Goal: Communication & Community: Answer question/provide support

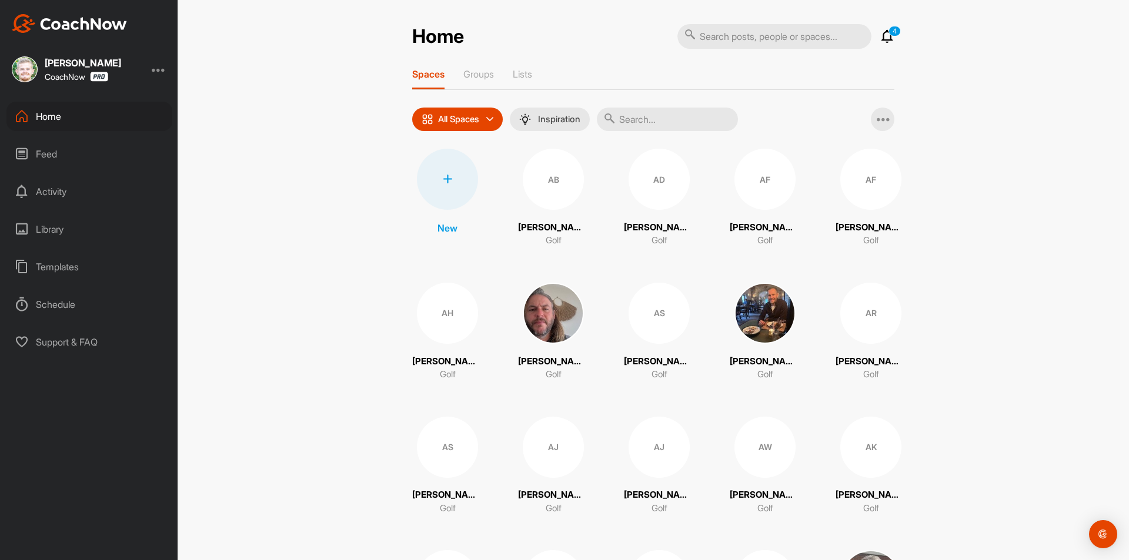
click at [649, 118] on input "text" at bounding box center [667, 120] width 141 height 24
paste input "[PERSON_NAME]"
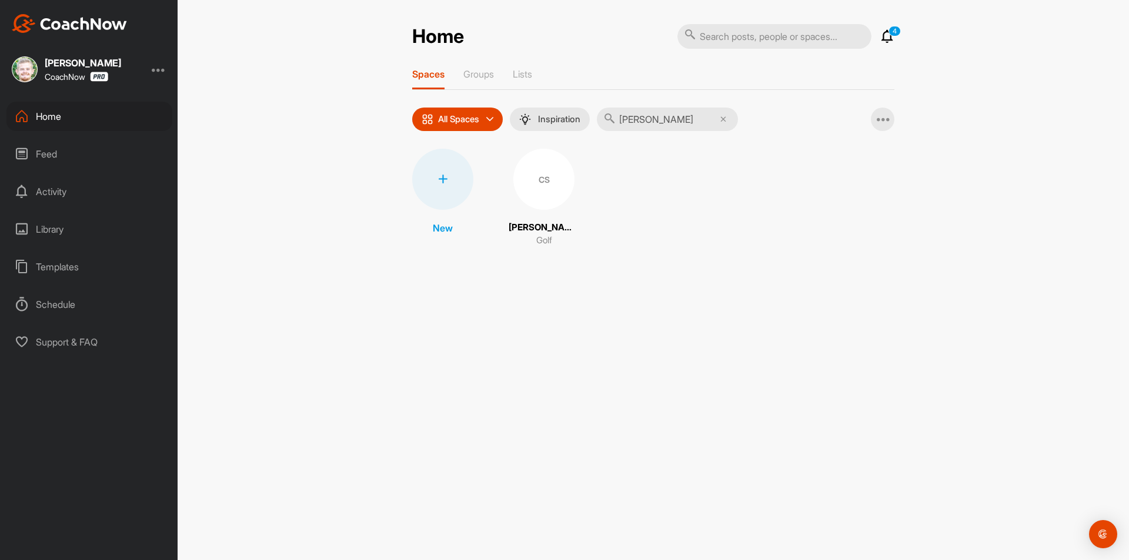
type input "[PERSON_NAME]"
click at [550, 196] on div "CS" at bounding box center [543, 179] width 61 height 61
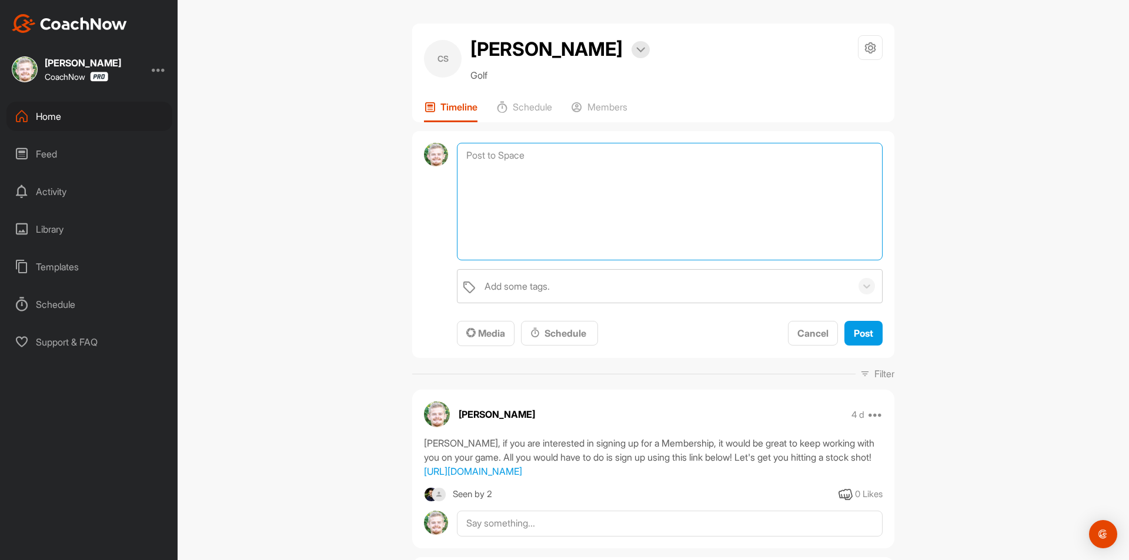
click at [564, 160] on textarea at bounding box center [670, 202] width 426 height 118
click at [573, 154] on textarea at bounding box center [670, 202] width 426 height 118
paste textarea "[First Name], I am checking in to see if you have any questions regarding your …"
drag, startPoint x: 519, startPoint y: 156, endPoint x: 422, endPoint y: 158, distance: 97.0
click at [422, 158] on div "[First Name], I am checking in to see if you have any questions regarding your …" at bounding box center [653, 245] width 482 height 228
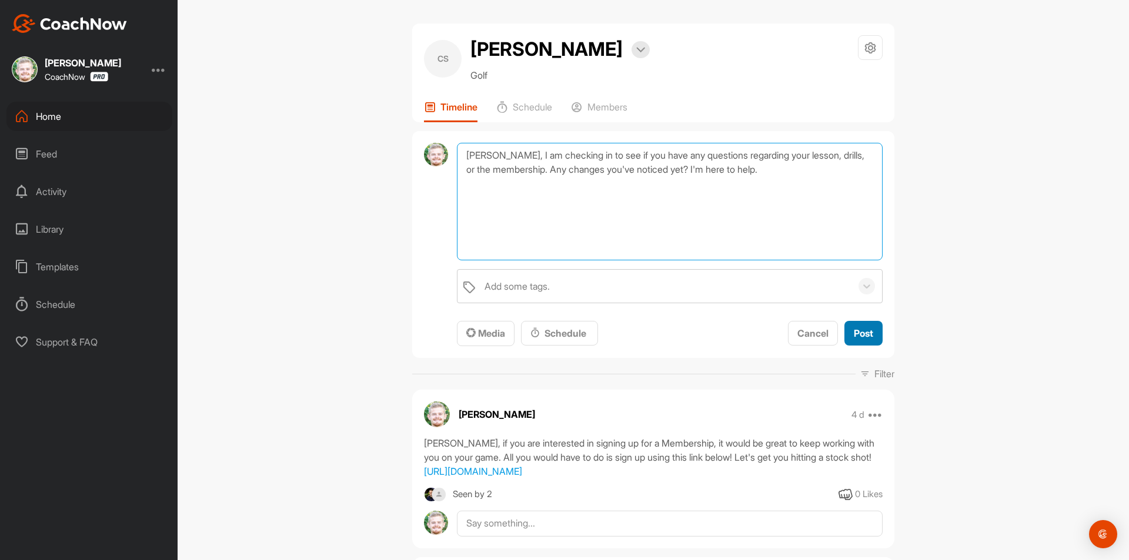
type textarea "[PERSON_NAME], I am checking in to see if you have any questions regarding your…"
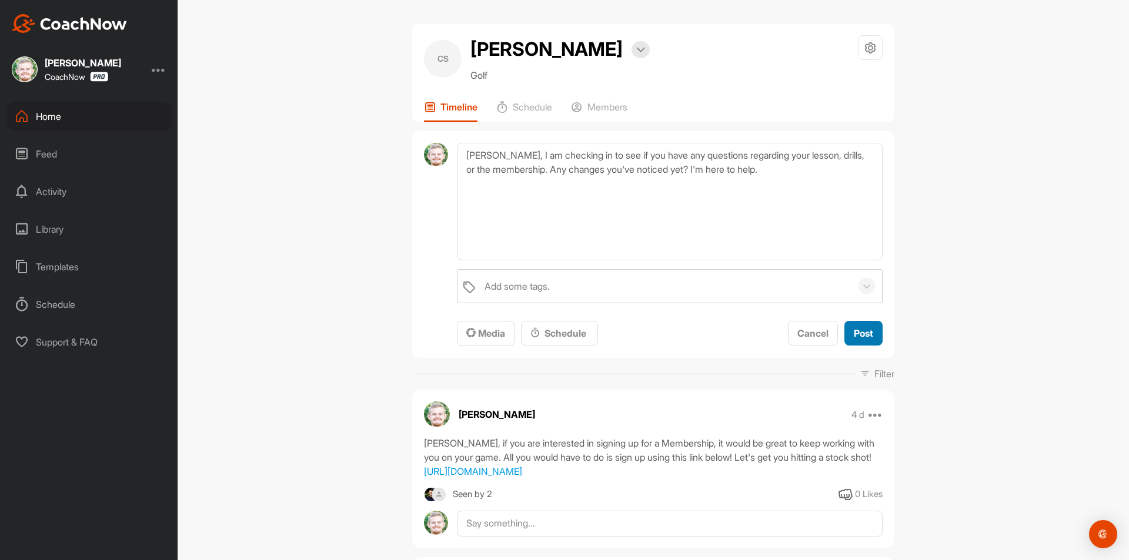
click at [855, 336] on span "Post" at bounding box center [863, 334] width 19 height 12
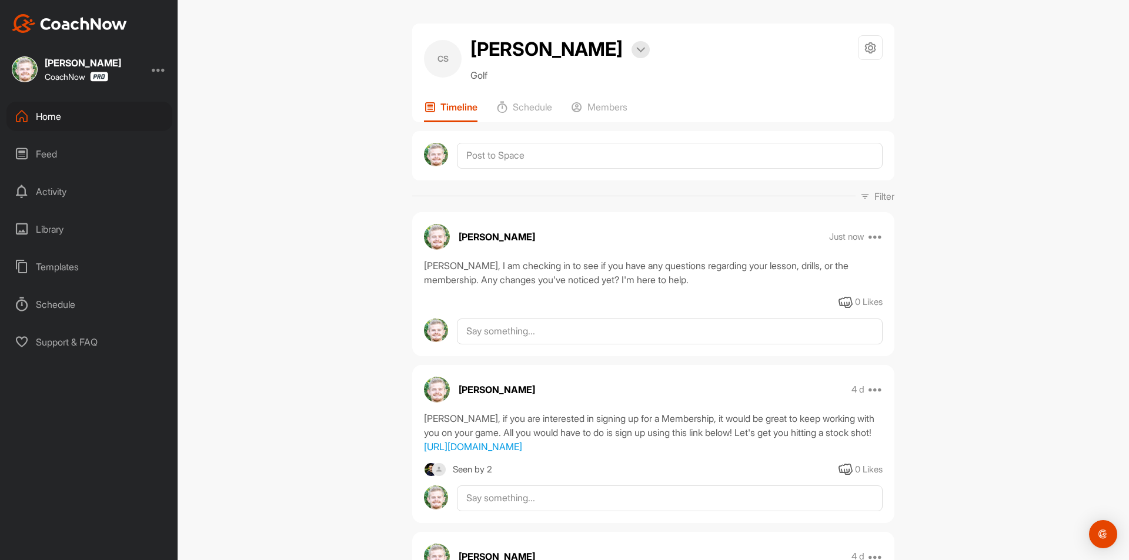
click at [78, 116] on div "Home" at bounding box center [89, 116] width 166 height 29
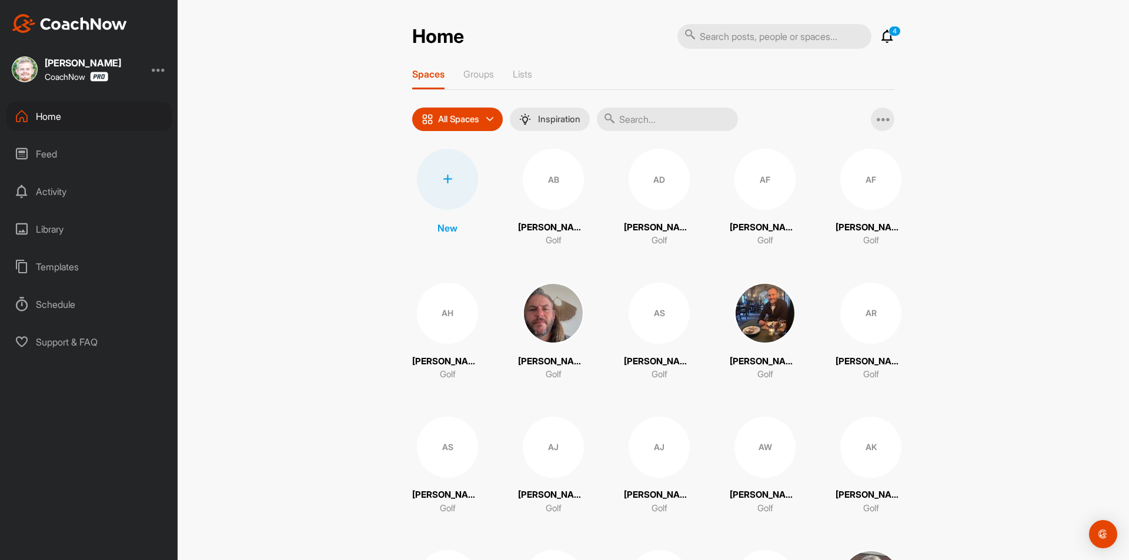
click at [644, 119] on input "text" at bounding box center [667, 120] width 141 height 24
paste input "[PERSON_NAME]"
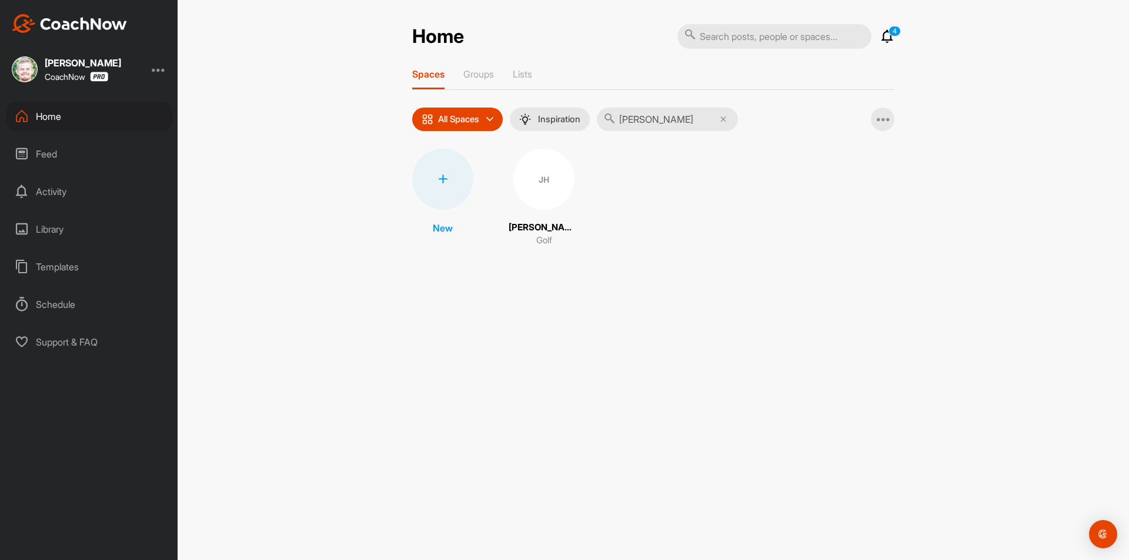
type input "[PERSON_NAME]"
click at [535, 194] on div "JH" at bounding box center [543, 179] width 61 height 61
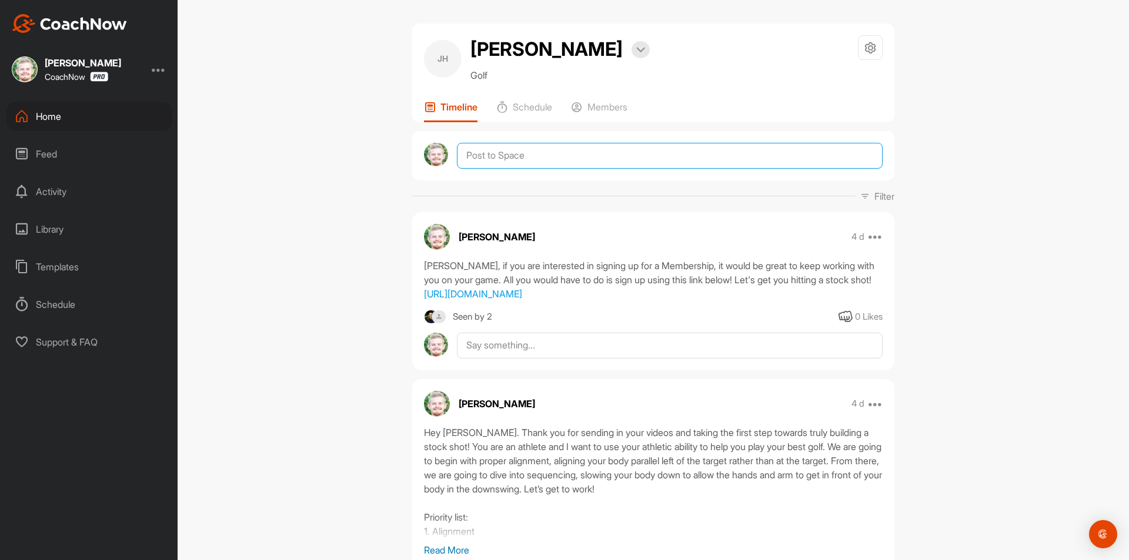
click at [574, 162] on textarea at bounding box center [670, 156] width 426 height 26
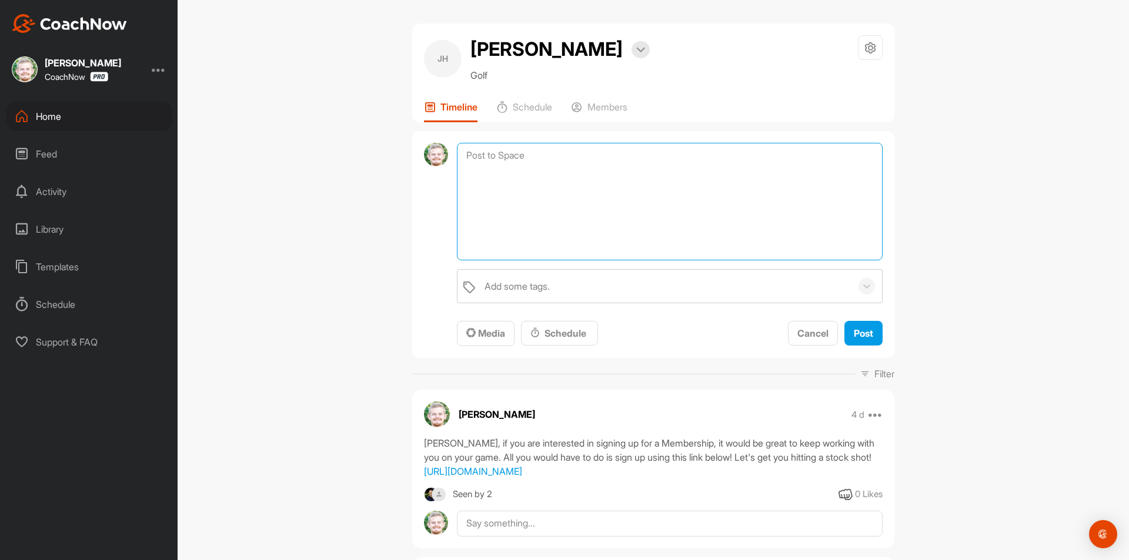
paste textarea "[First Name], I am checking in to see if you have any questions regarding your …"
drag, startPoint x: 519, startPoint y: 156, endPoint x: 428, endPoint y: 159, distance: 90.6
click at [428, 159] on div "[First Name], I am checking in to see if you have any questions regarding your …" at bounding box center [653, 245] width 482 height 228
type textarea "[PERSON_NAME], I am checking in to see if you have any questions regarding your…"
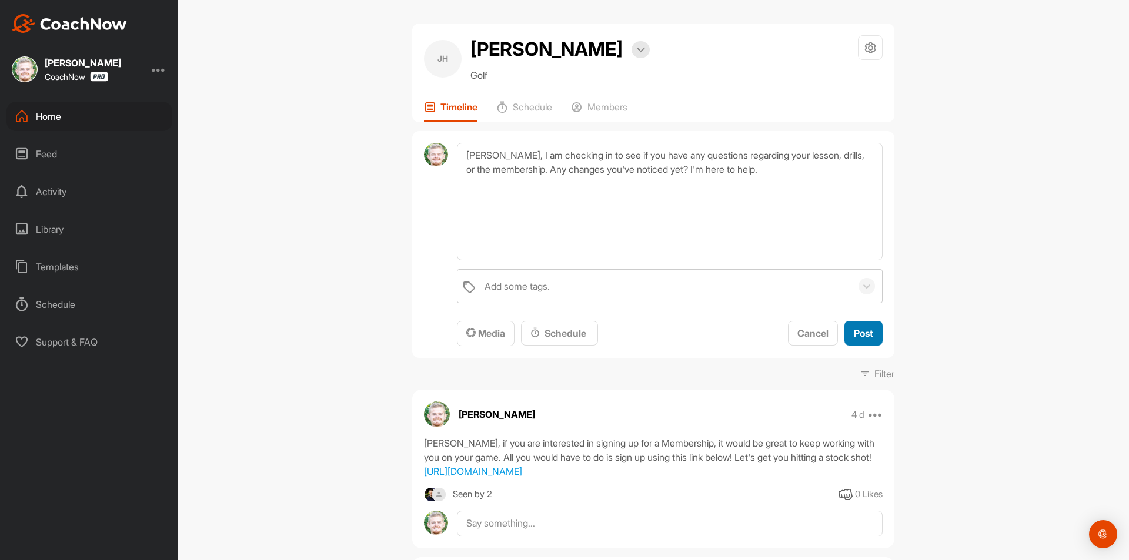
click at [856, 337] on span "Post" at bounding box center [863, 334] width 19 height 12
